Goal: Information Seeking & Learning: Learn about a topic

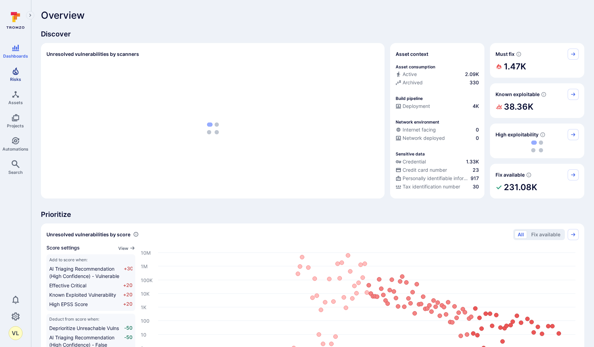
click at [15, 79] on span "Risks" at bounding box center [15, 79] width 11 height 5
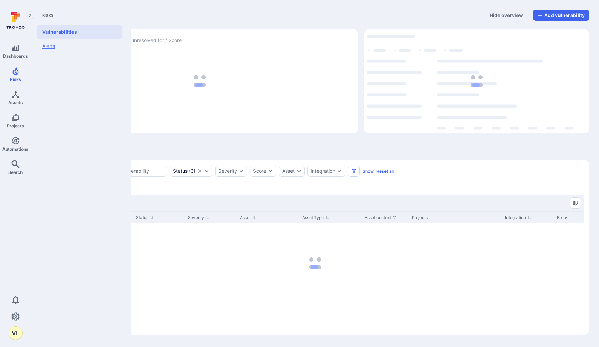
click at [70, 46] on link "Alerts" at bounding box center [80, 46] width 86 height 15
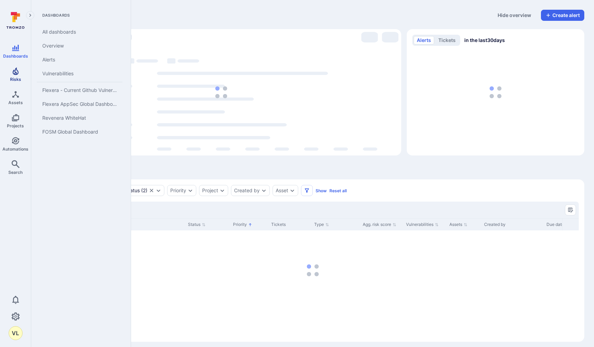
click at [19, 77] on span "Risks" at bounding box center [15, 79] width 11 height 5
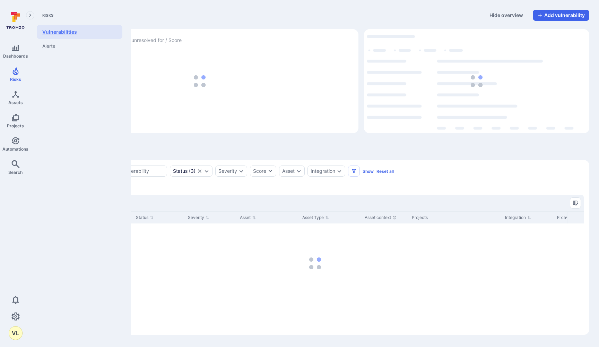
click at [63, 29] on link "Vulnerabilities" at bounding box center [80, 32] width 86 height 14
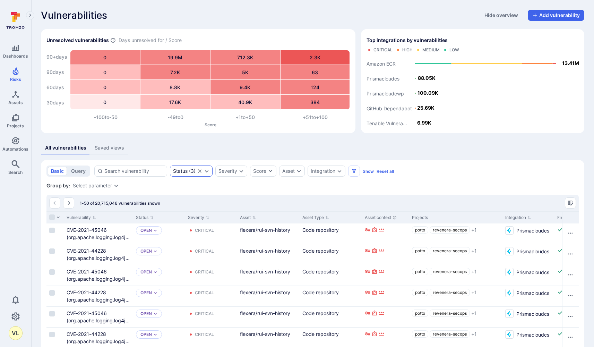
click at [190, 171] on div "Status ( 3 )" at bounding box center [184, 171] width 23 height 6
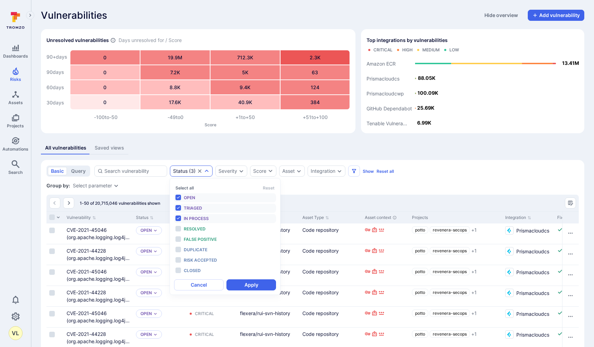
scroll to position [6, 0]
click at [233, 171] on div "Severity" at bounding box center [227, 171] width 19 height 6
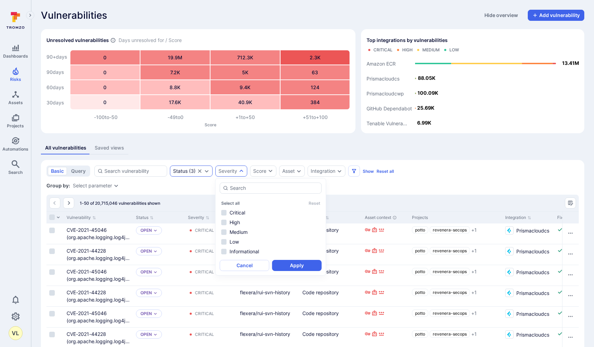
click at [196, 172] on div "Status ( 3 )" at bounding box center [191, 170] width 43 height 11
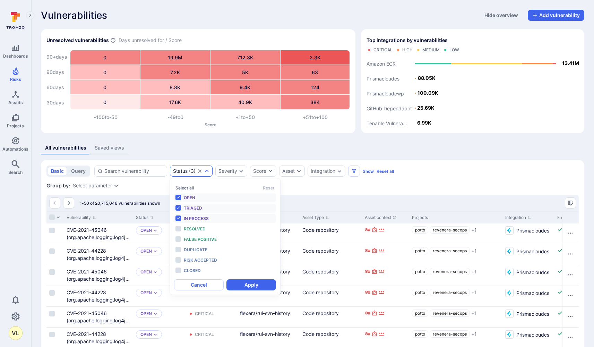
click at [178, 218] on li "In process" at bounding box center [225, 218] width 102 height 9
click at [177, 209] on li "Triaged" at bounding box center [225, 208] width 102 height 9
click at [177, 199] on li "Open" at bounding box center [225, 197] width 102 height 9
click at [178, 227] on li "Resolved" at bounding box center [225, 228] width 102 height 9
click at [183, 188] on button "Select all" at bounding box center [184, 187] width 18 height 5
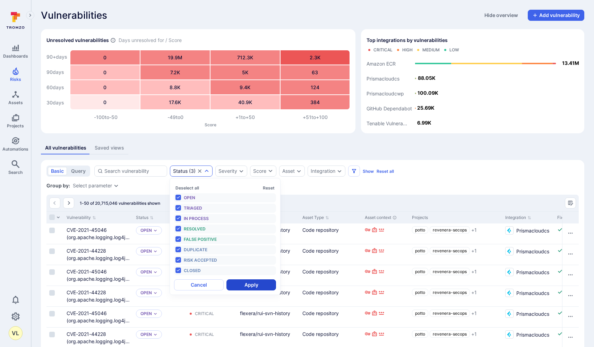
click at [242, 286] on button "Apply" at bounding box center [251, 284] width 50 height 11
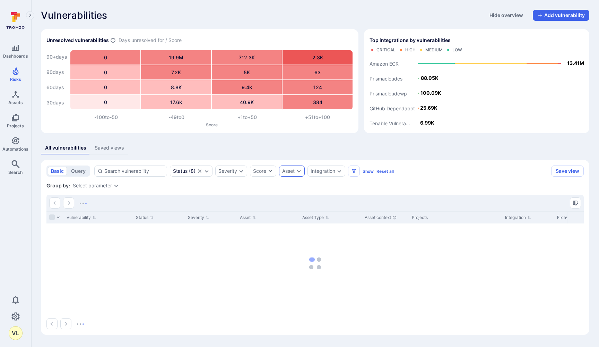
click at [295, 167] on div "Asset" at bounding box center [292, 170] width 26 height 11
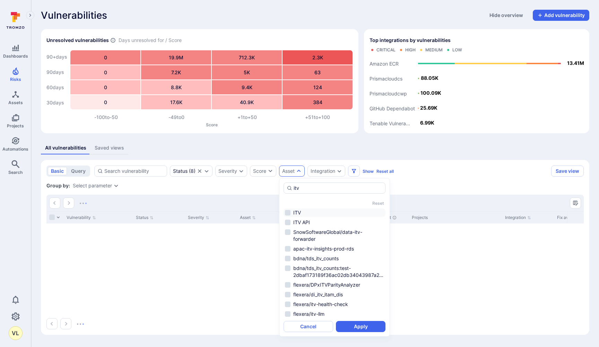
click at [291, 211] on li "ITV" at bounding box center [335, 212] width 102 height 8
type input "itv"
click at [351, 328] on button "Apply" at bounding box center [361, 326] width 50 height 11
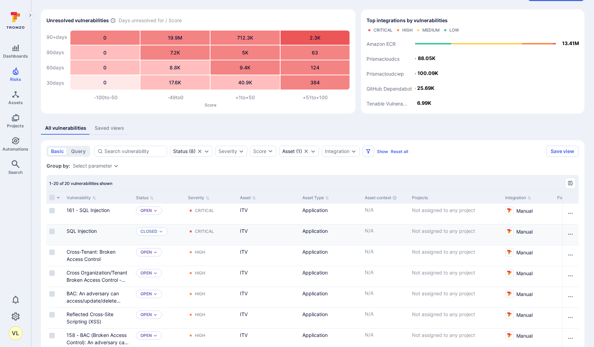
scroll to position [27, 0]
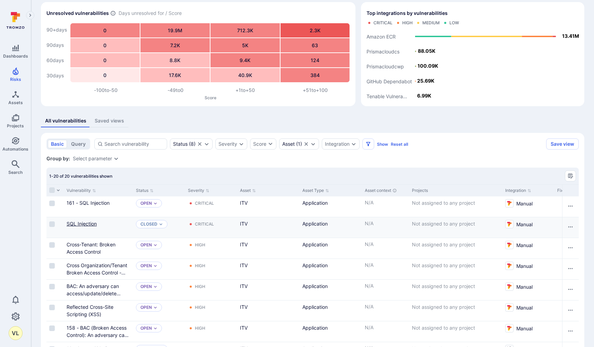
click at [81, 224] on link "SQL Injection" at bounding box center [82, 224] width 30 height 6
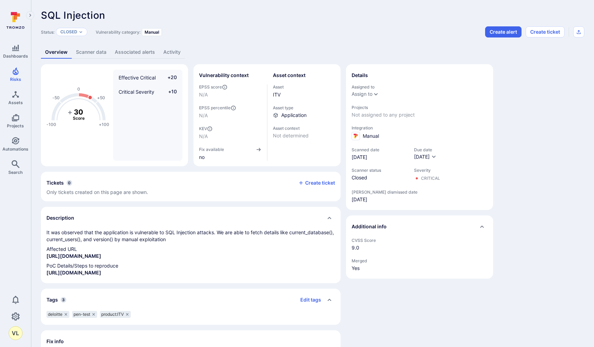
click at [131, 53] on link "Associated alerts" at bounding box center [135, 52] width 49 height 13
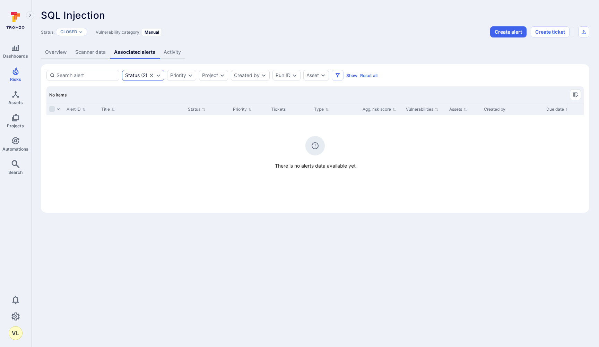
click at [155, 77] on div "Status ( 2 )" at bounding box center [143, 75] width 42 height 11
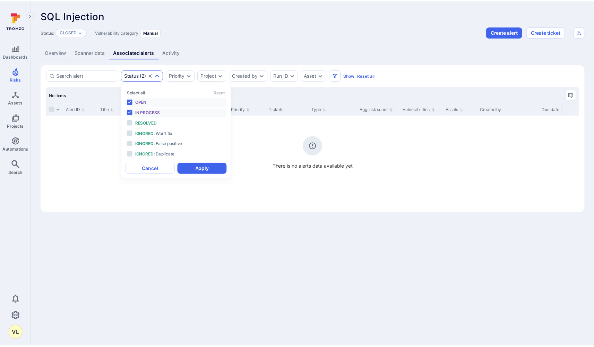
scroll to position [6, 0]
click at [137, 92] on button "Select all" at bounding box center [137, 91] width 18 height 5
click at [189, 170] on button "Apply" at bounding box center [204, 168] width 50 height 11
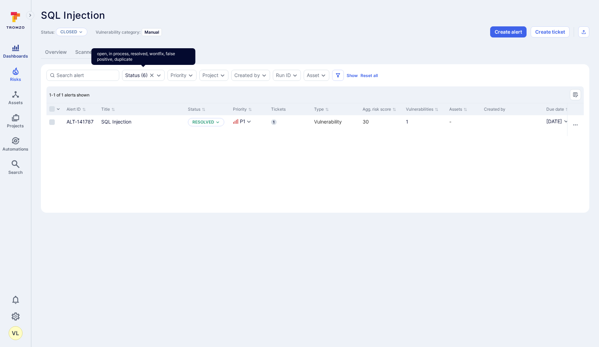
click at [14, 52] on link "Dashboards" at bounding box center [15, 51] width 31 height 20
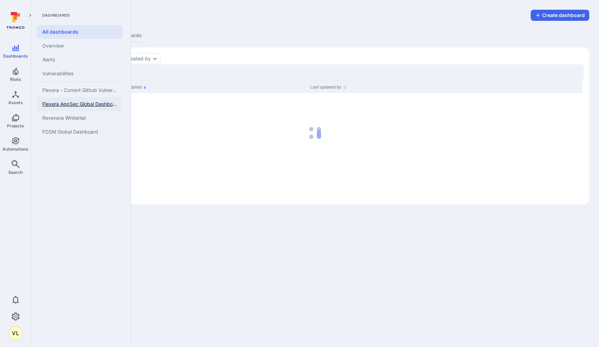
click at [59, 105] on span "Flexera AppSec Global Dashboard" at bounding box center [79, 104] width 75 height 6
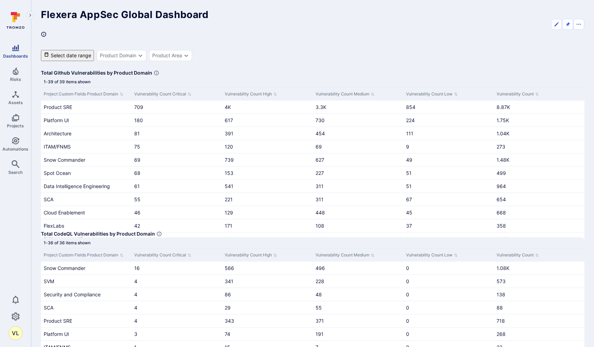
click at [23, 51] on link "Dashboards" at bounding box center [15, 51] width 31 height 20
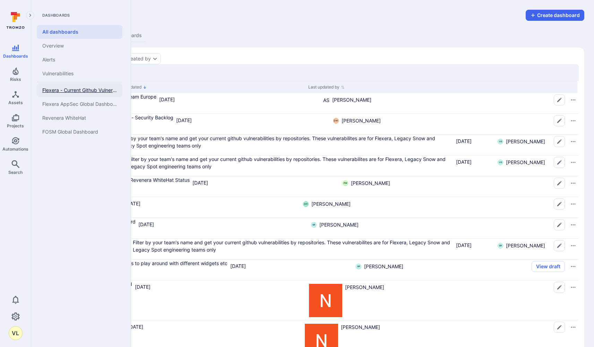
click at [76, 93] on span "Flexera - Current Github Vulnerabilities" at bounding box center [79, 90] width 75 height 6
